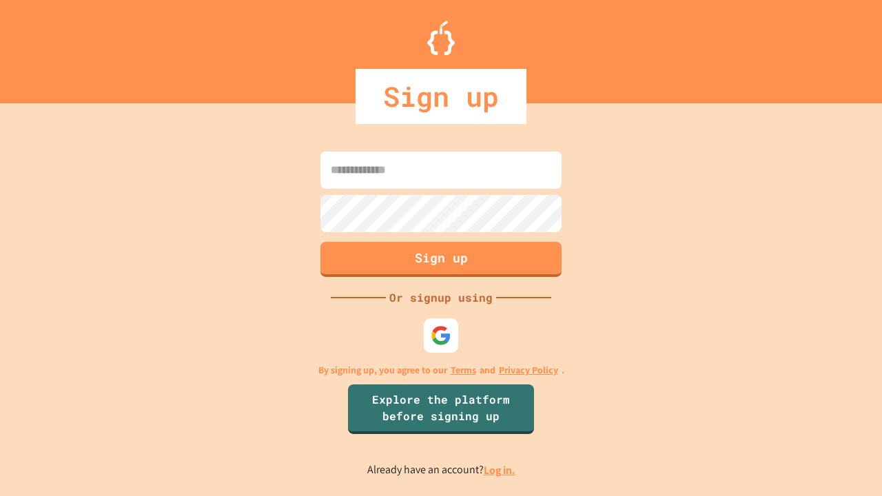
click at [500, 470] on link "Log in." at bounding box center [500, 470] width 32 height 14
